Goal: Transaction & Acquisition: Purchase product/service

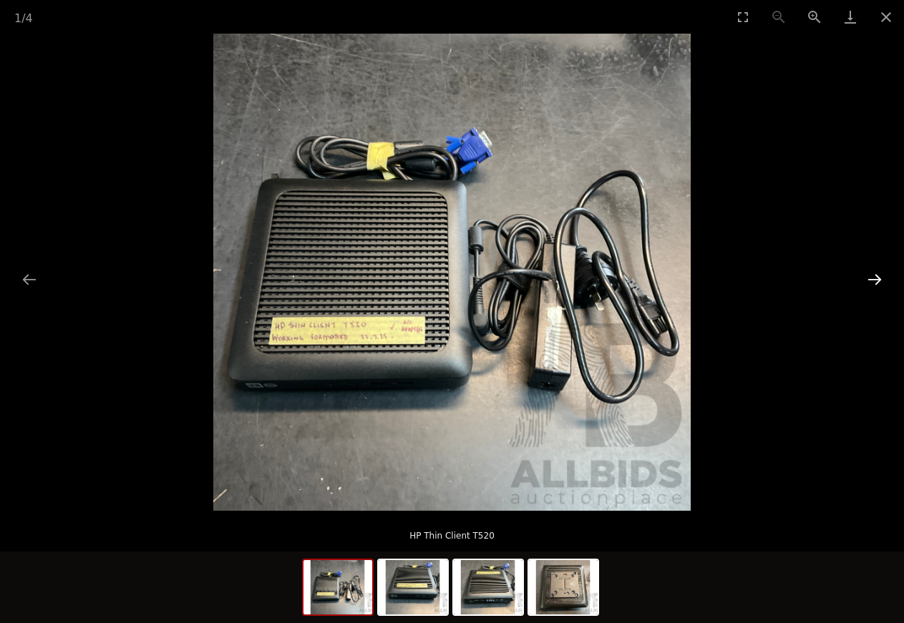
click at [877, 278] on button "Next slide" at bounding box center [875, 280] width 30 height 28
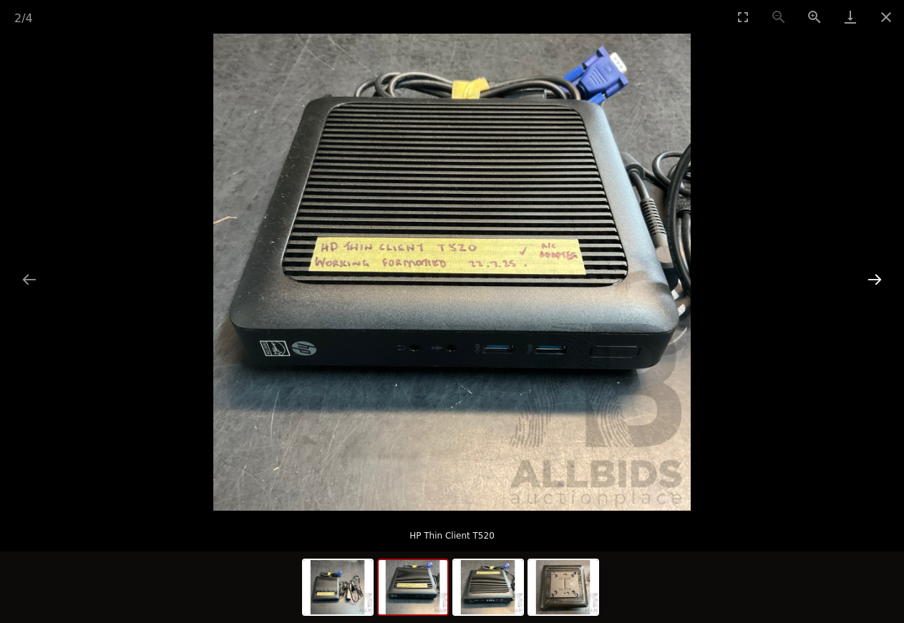
click at [877, 278] on button "Next slide" at bounding box center [875, 280] width 30 height 28
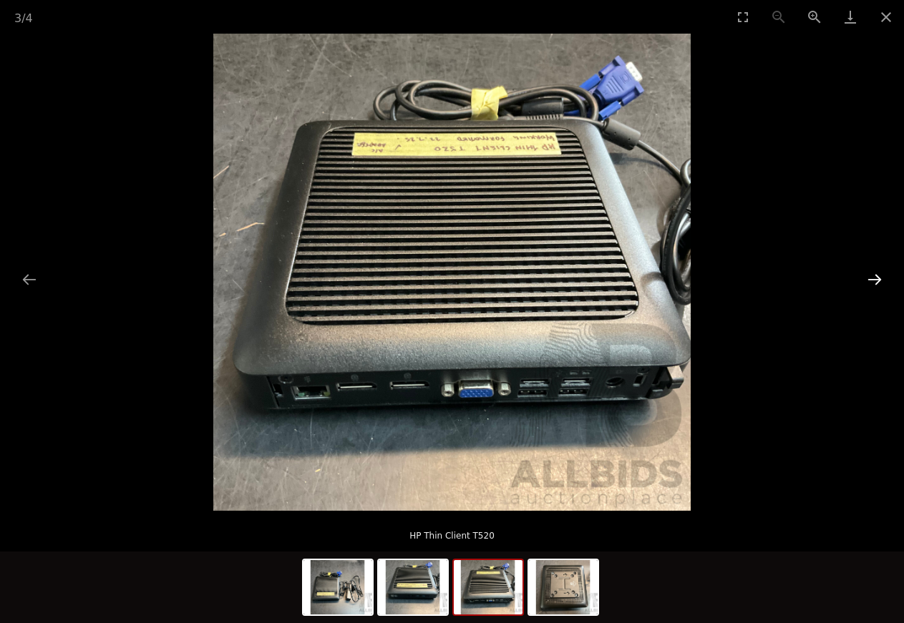
click at [877, 278] on button "Next slide" at bounding box center [875, 280] width 30 height 28
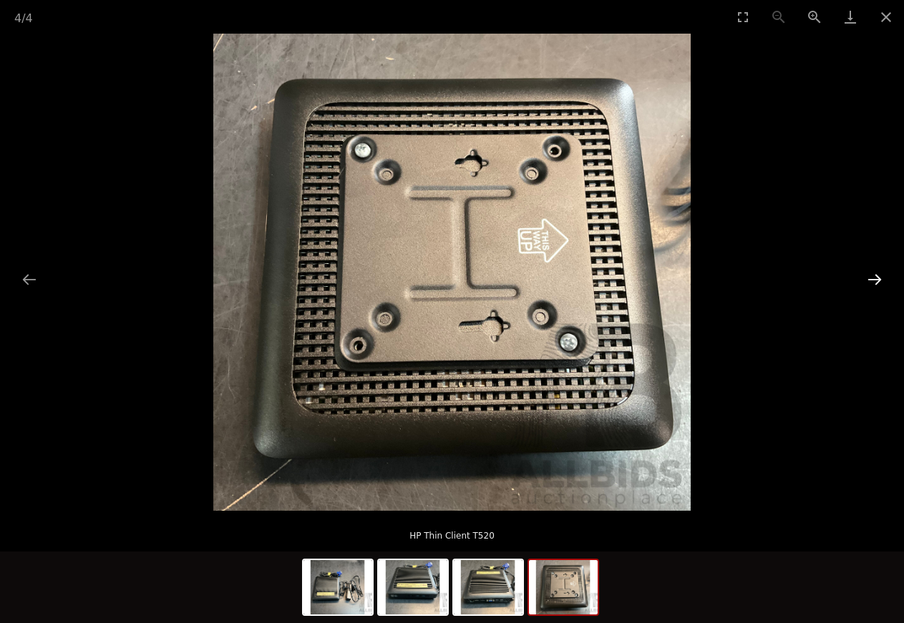
click at [877, 278] on button "Next slide" at bounding box center [875, 280] width 30 height 28
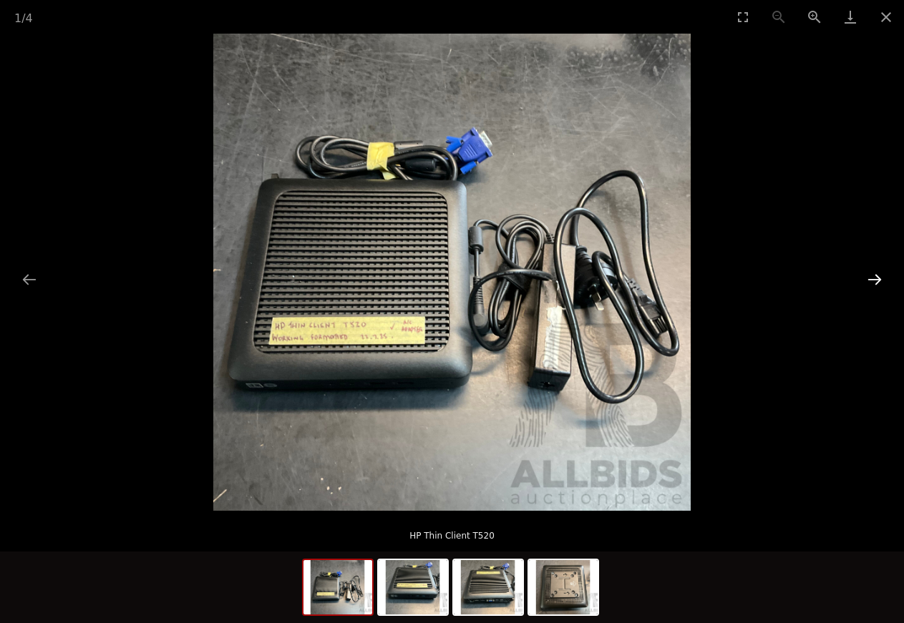
click at [877, 278] on button "Next slide" at bounding box center [875, 280] width 30 height 28
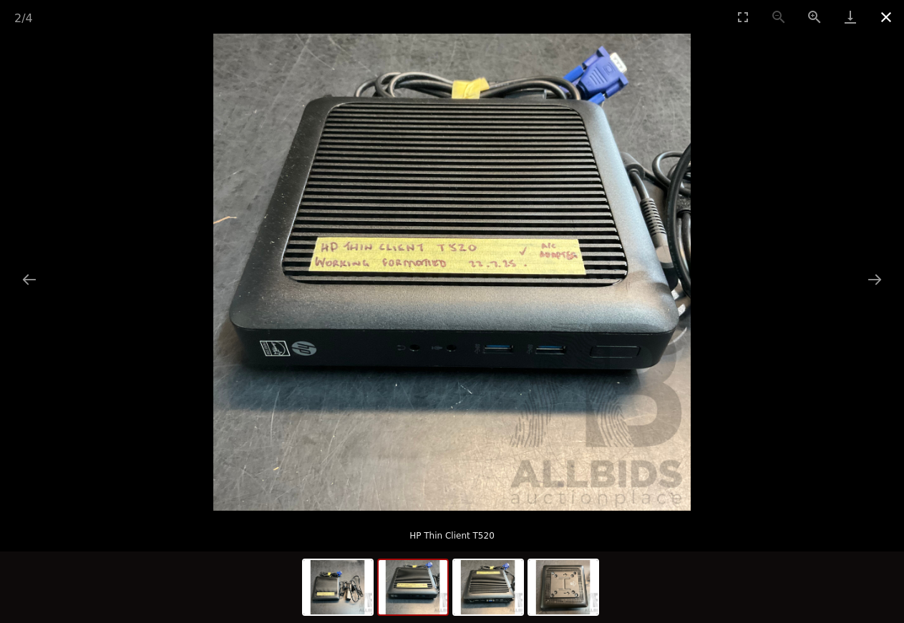
click at [885, 14] on button "Close gallery" at bounding box center [886, 17] width 36 height 34
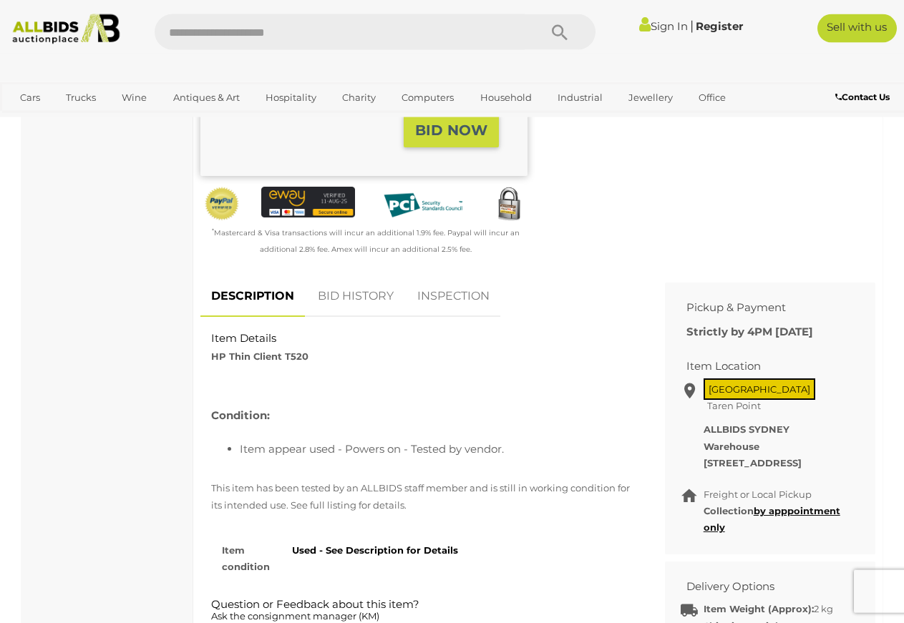
scroll to position [365, 0]
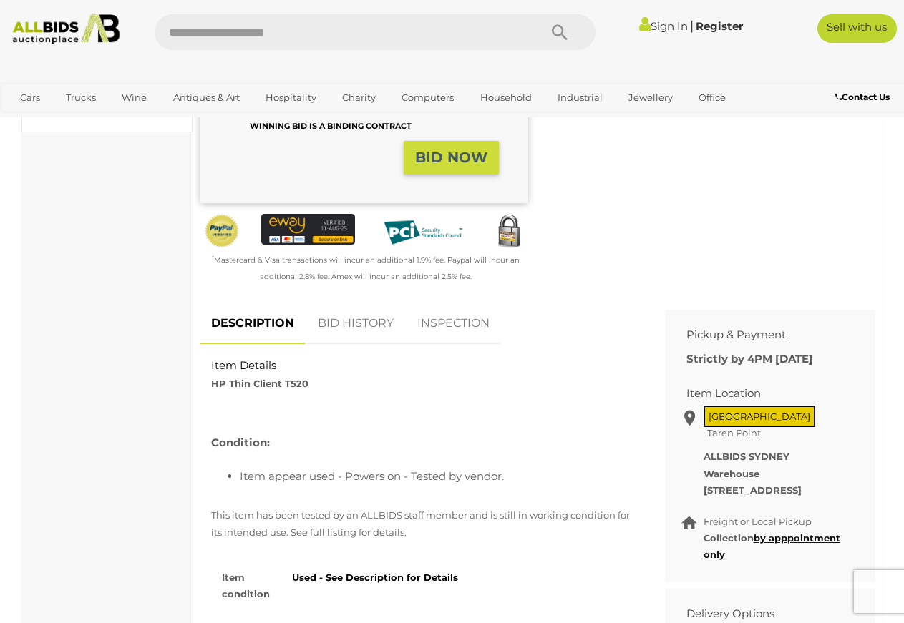
click at [368, 326] on link "BID HISTORY" at bounding box center [355, 324] width 97 height 42
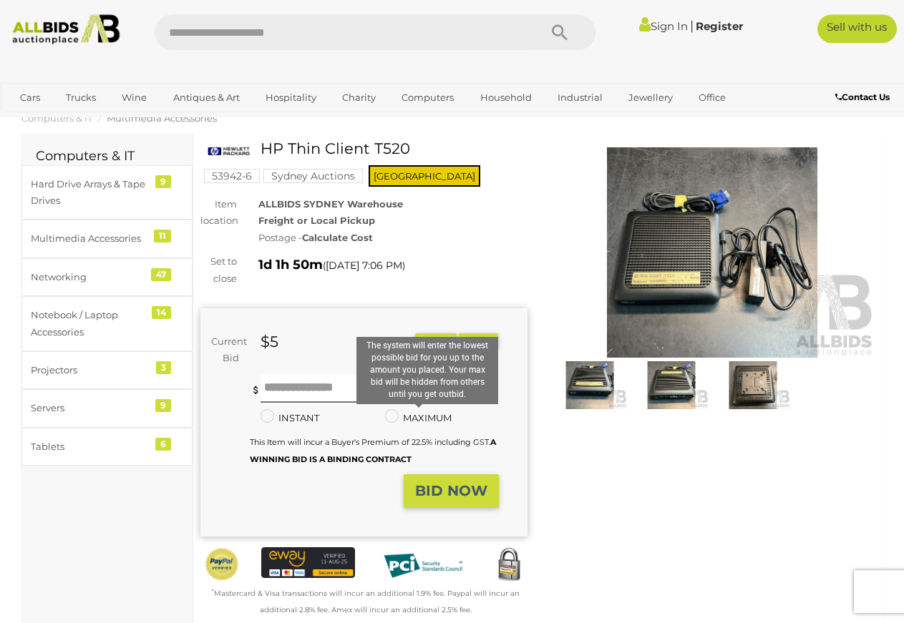
scroll to position [0, 0]
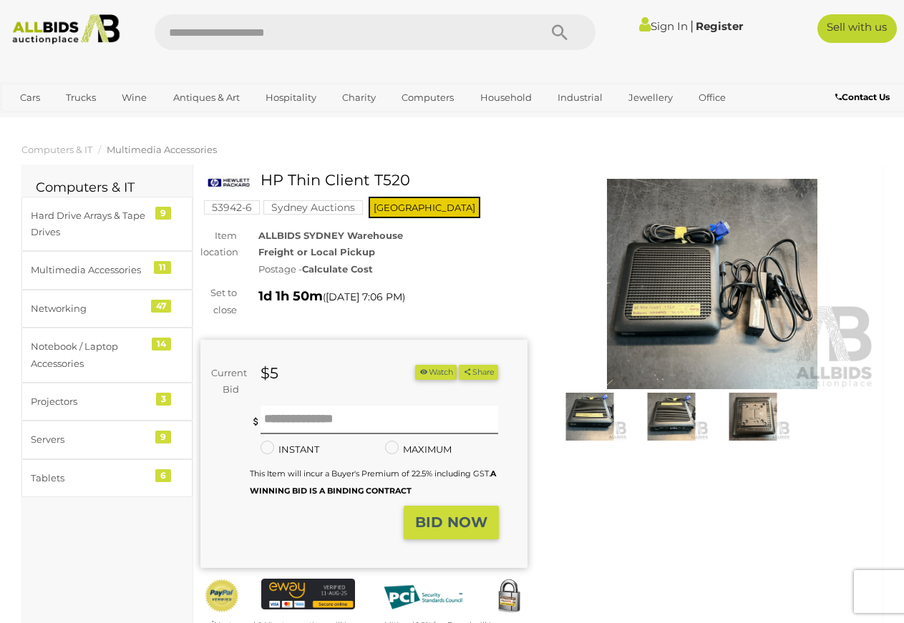
click at [457, 373] on button "Watch" at bounding box center [436, 372] width 42 height 15
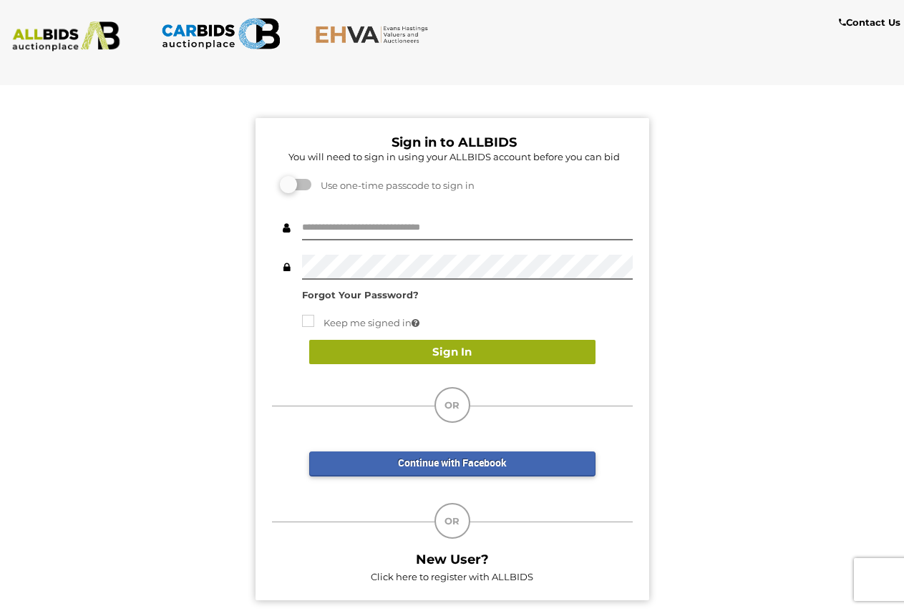
click at [439, 353] on button "Sign In" at bounding box center [452, 352] width 286 height 25
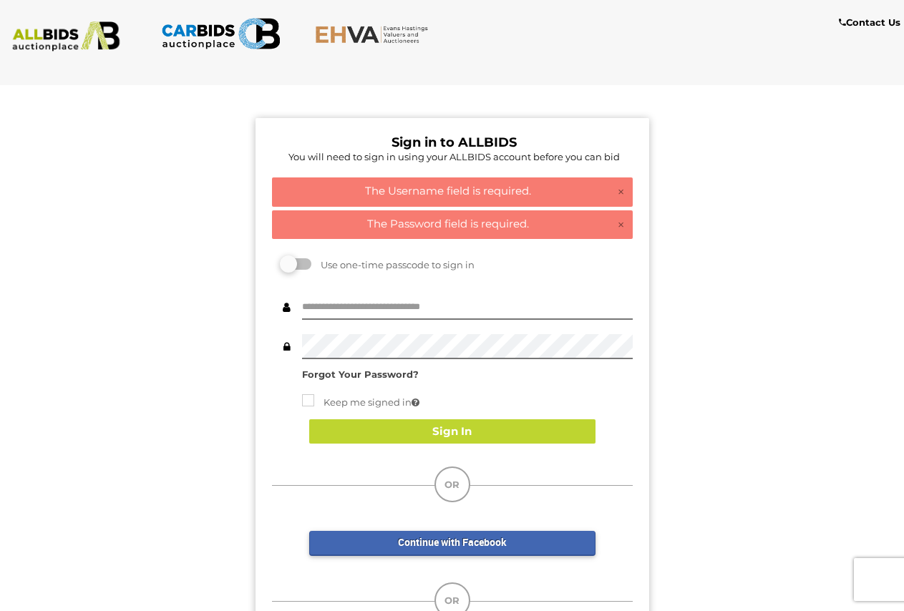
click at [460, 198] on h4 "The Username field is required." at bounding box center [452, 191] width 345 height 12
click at [455, 197] on h4 "The Username field is required." at bounding box center [452, 191] width 345 height 12
click at [485, 192] on h4 "The Username field is required." at bounding box center [452, 191] width 345 height 12
click at [305, 312] on input "text" at bounding box center [467, 307] width 331 height 25
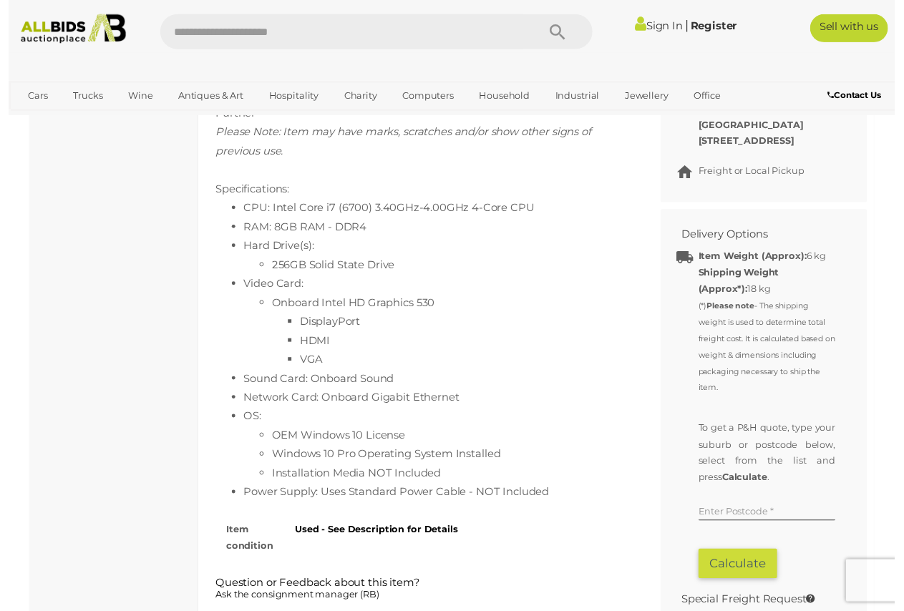
scroll to position [730, 0]
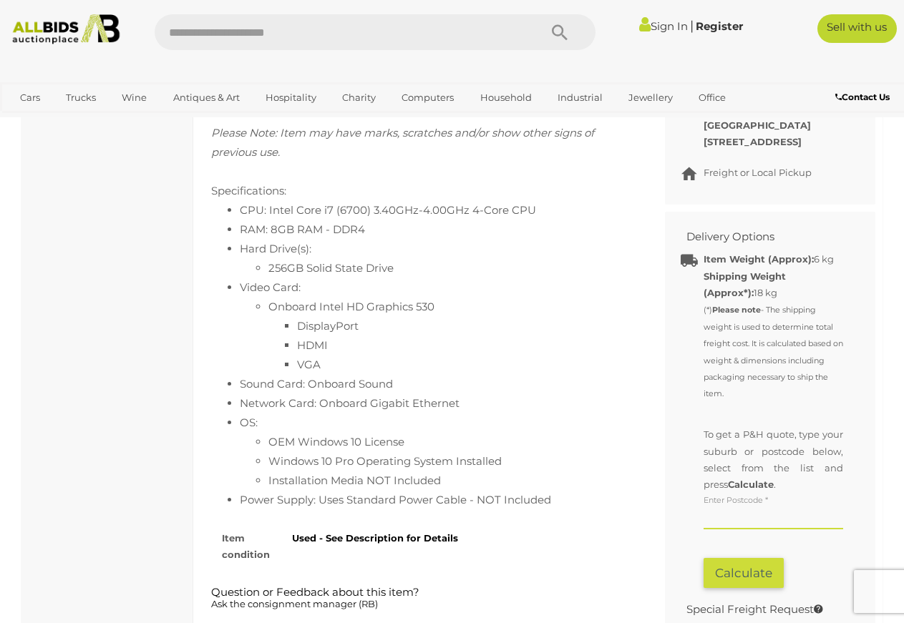
click at [714, 530] on input "text" at bounding box center [773, 518] width 140 height 21
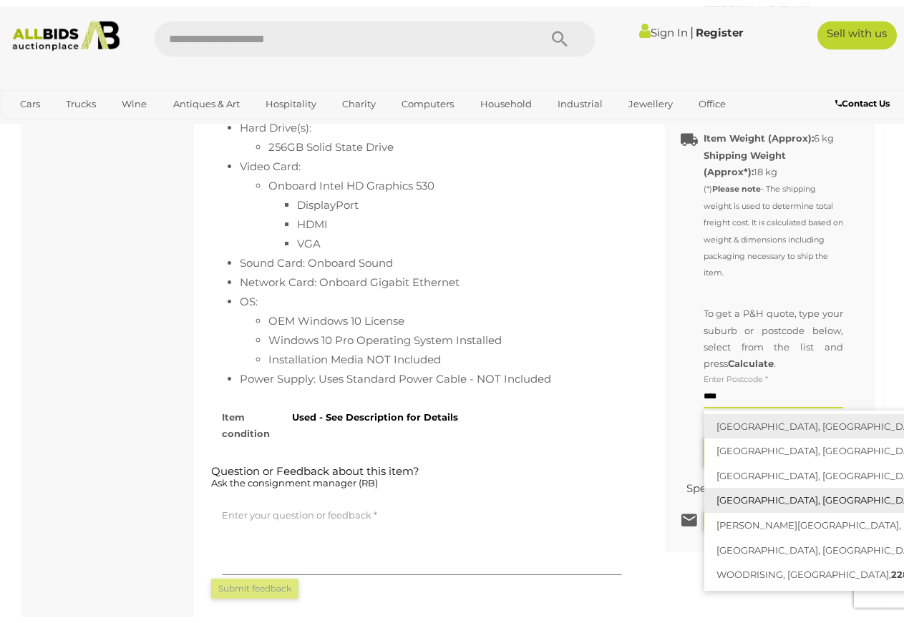
scroll to position [876, 0]
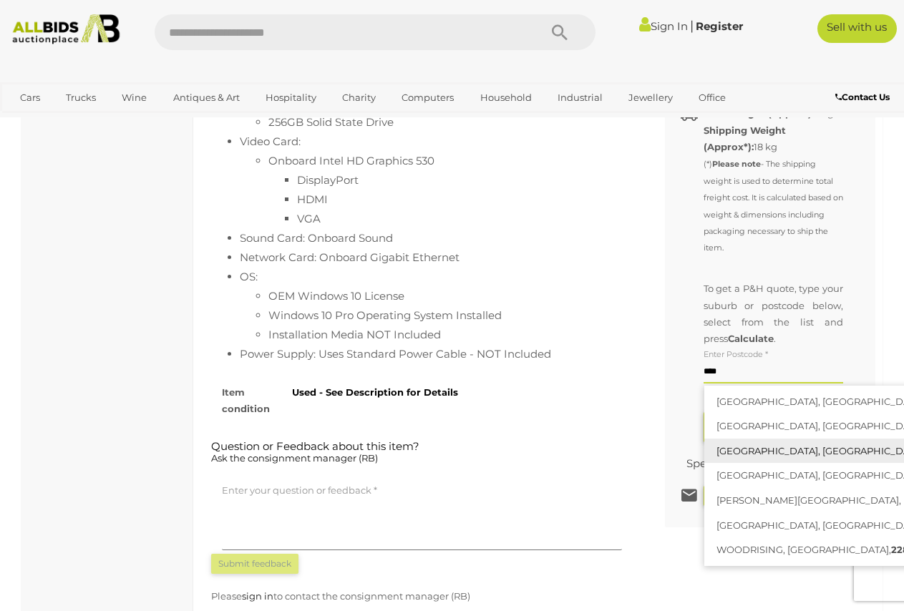
click at [758, 464] on link "BOORAGUL, NSW, 2284" at bounding box center [873, 451] width 339 height 25
type input "**********"
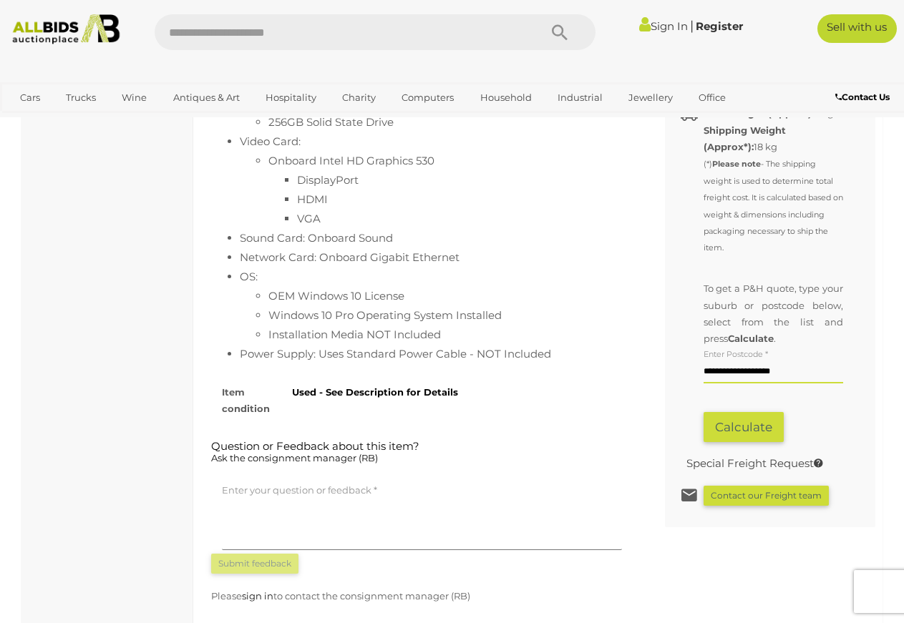
click at [738, 443] on button "Calculate" at bounding box center [743, 427] width 80 height 31
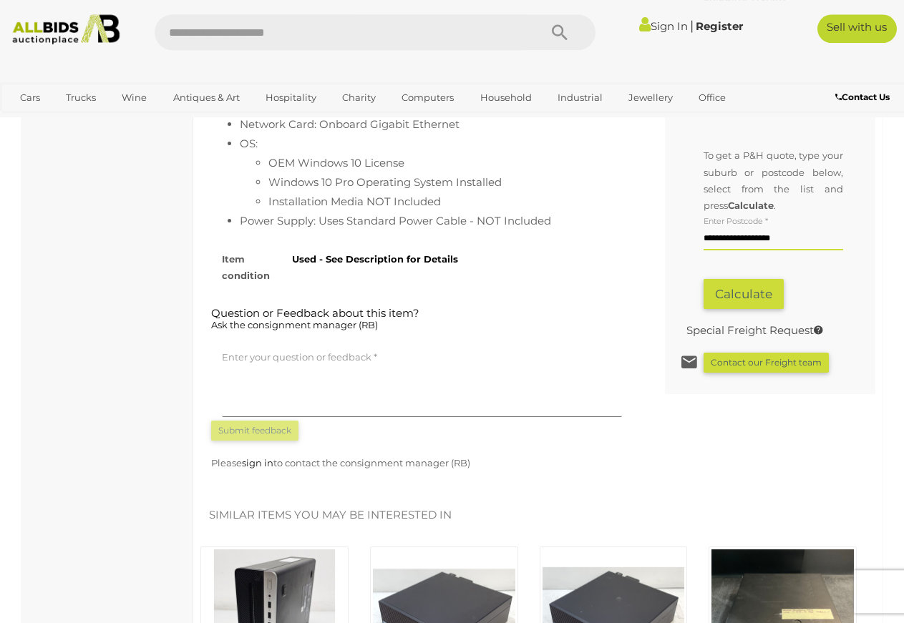
scroll to position [949, 0]
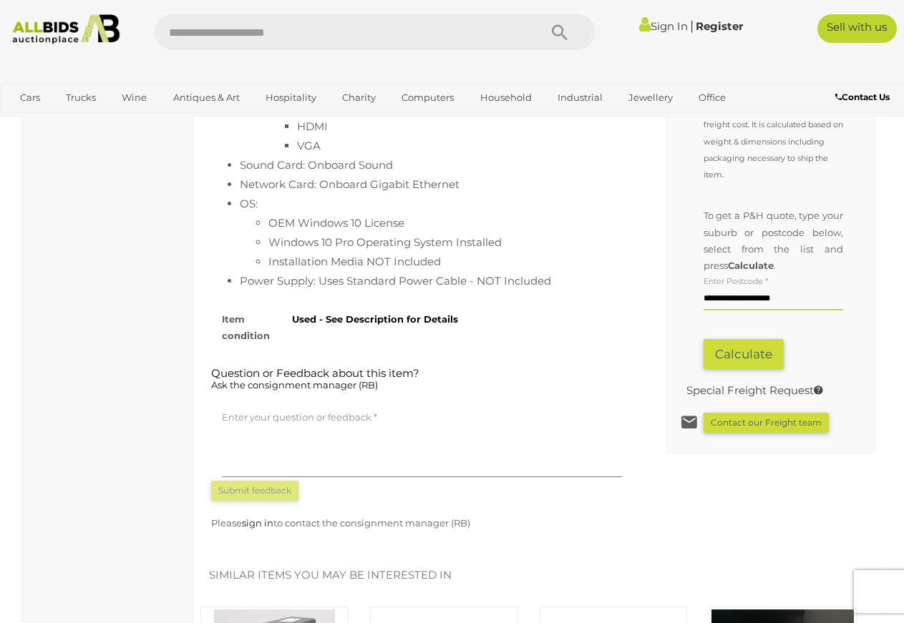
click at [752, 370] on button "Calculate" at bounding box center [743, 354] width 80 height 31
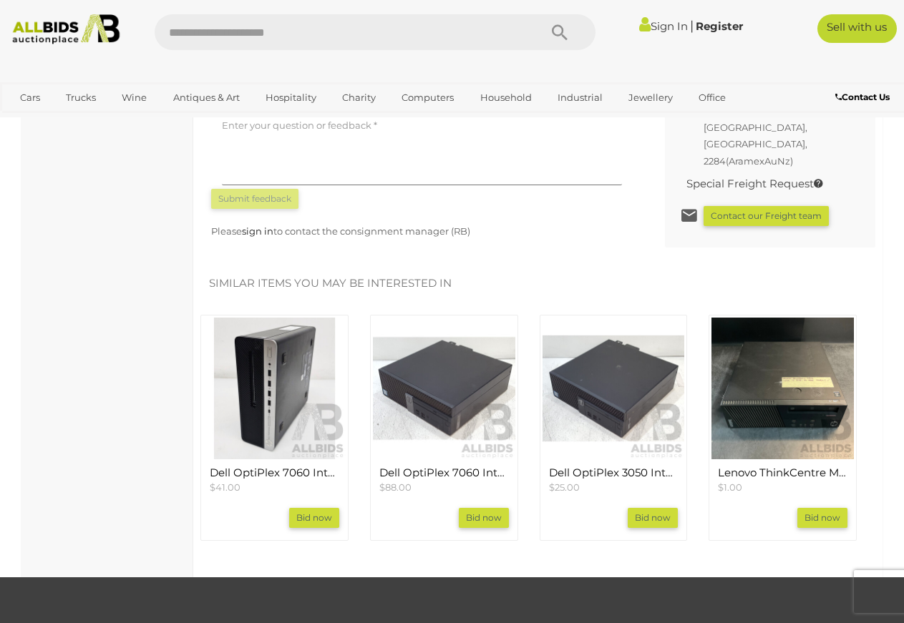
scroll to position [1460, 0]
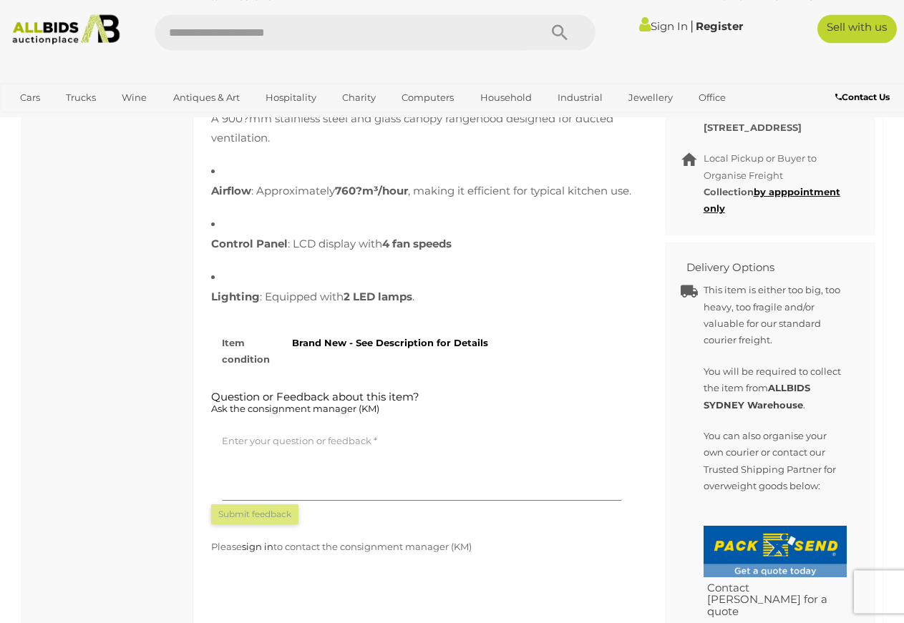
scroll to position [730, 0]
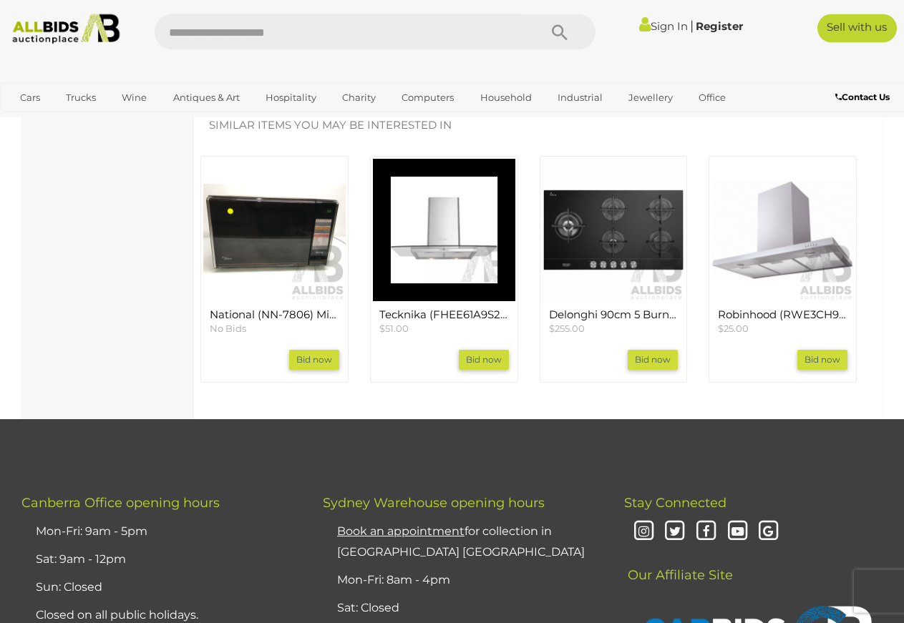
scroll to position [1606, 0]
